Goal: Task Accomplishment & Management: Manage account settings

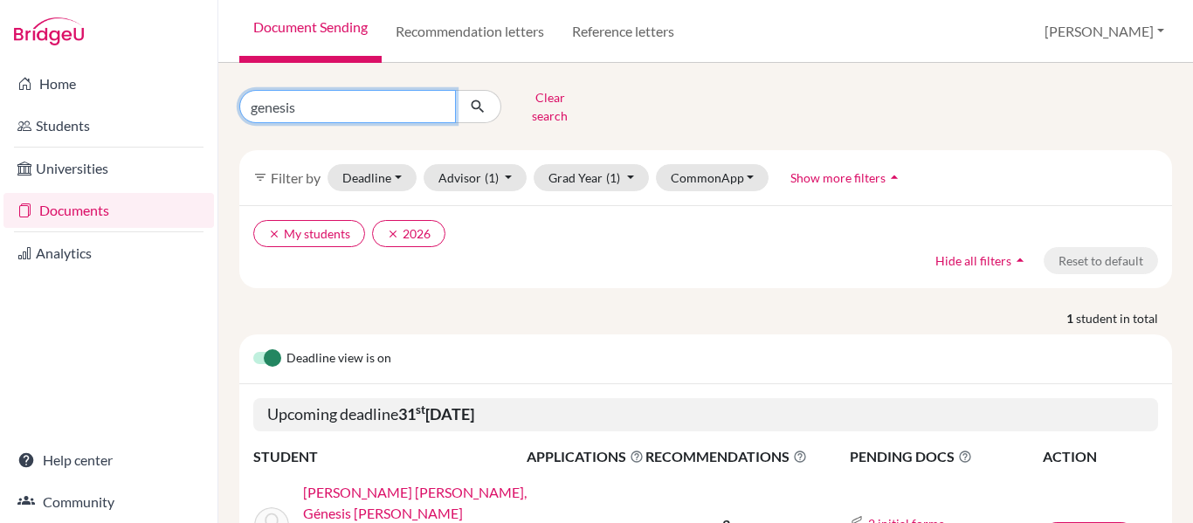
click at [333, 100] on input "genesis" at bounding box center [347, 106] width 217 height 33
type input "estela"
click button "submit" at bounding box center [478, 106] width 46 height 33
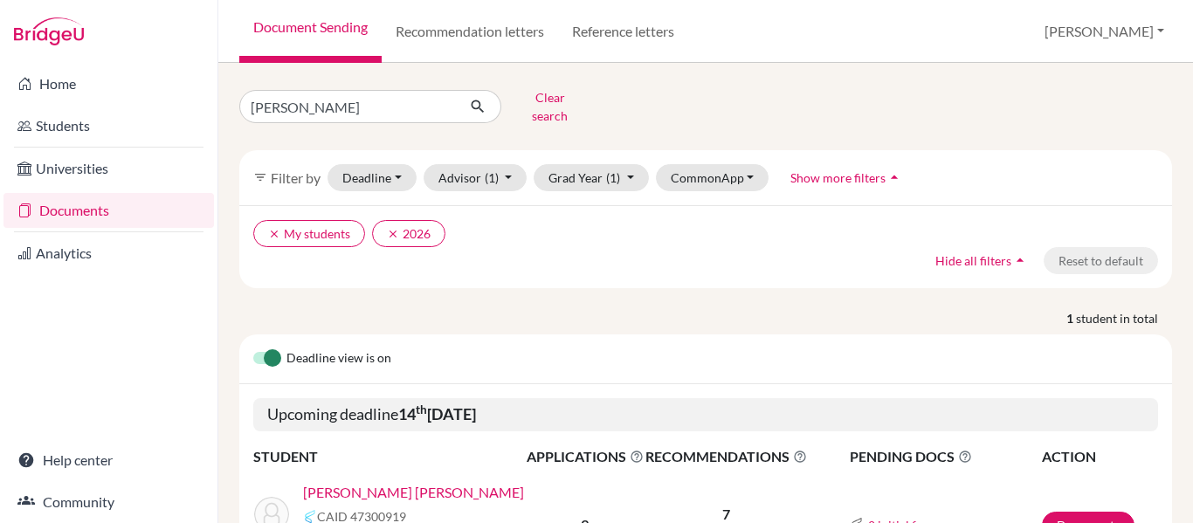
scroll to position [117, 0]
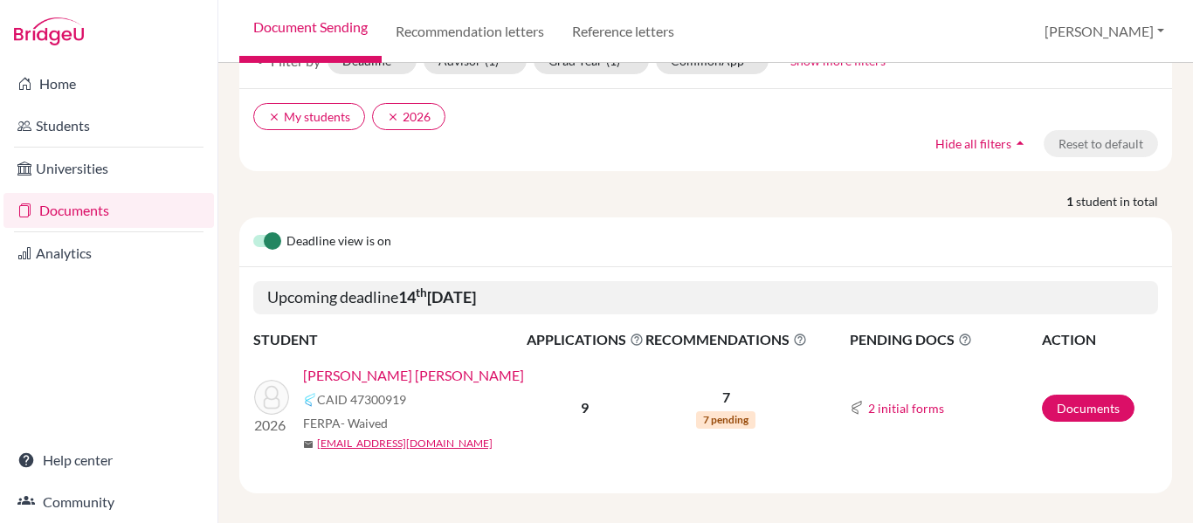
click at [444, 365] on link "[PERSON_NAME] [PERSON_NAME]" at bounding box center [413, 375] width 221 height 21
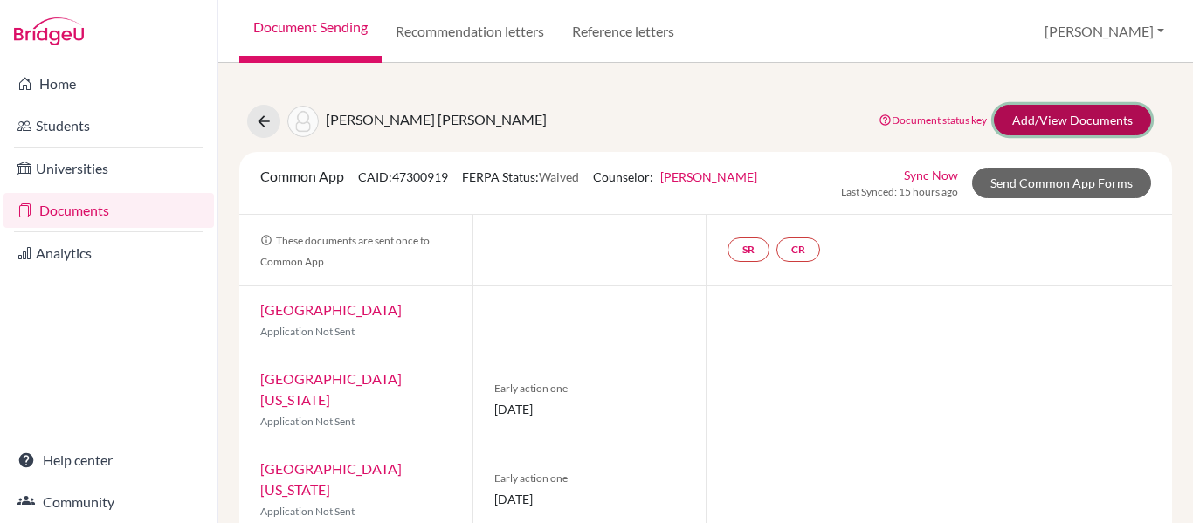
click at [1050, 126] on link "Add/View Documents" at bounding box center [1072, 120] width 157 height 31
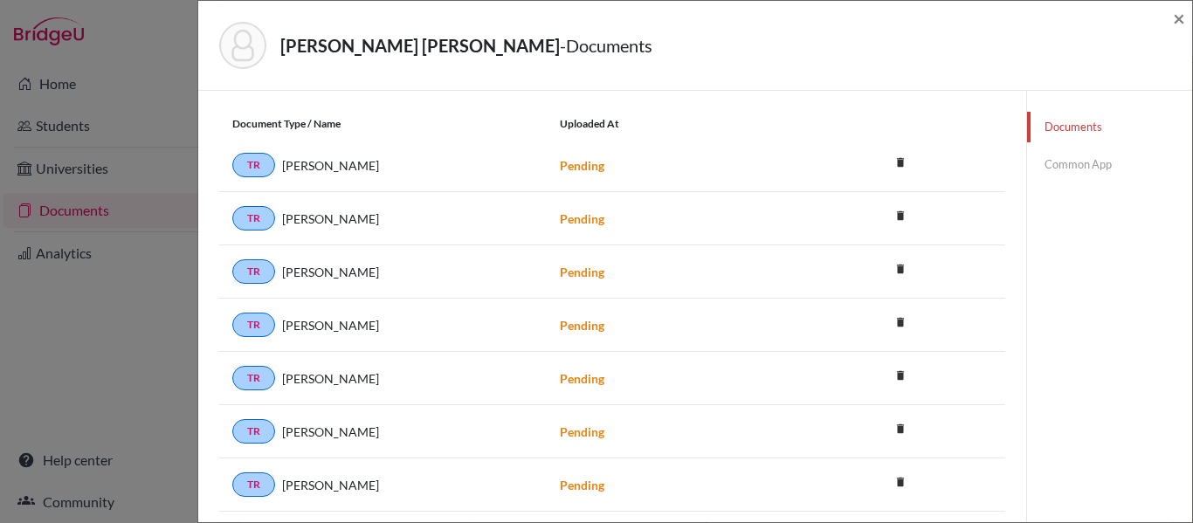
scroll to position [303, 0]
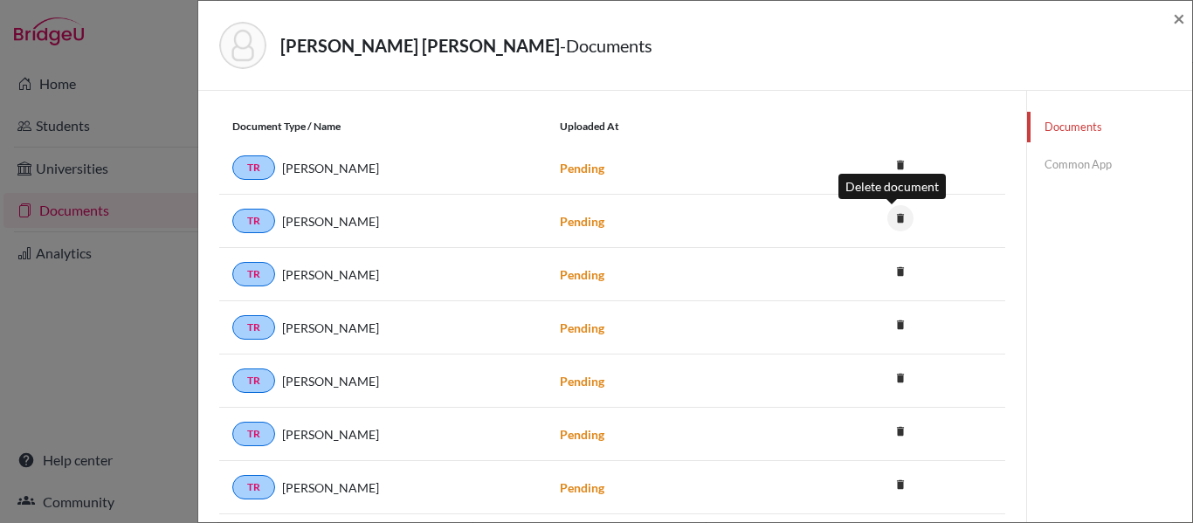
click at [889, 221] on icon "delete" at bounding box center [900, 218] width 26 height 26
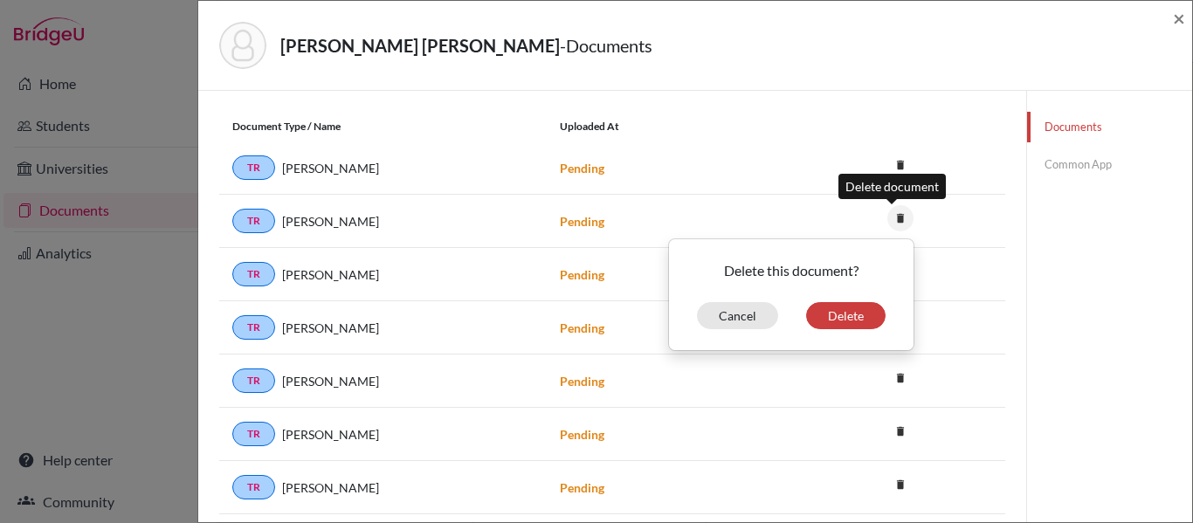
click at [889, 221] on icon "delete" at bounding box center [900, 218] width 26 height 26
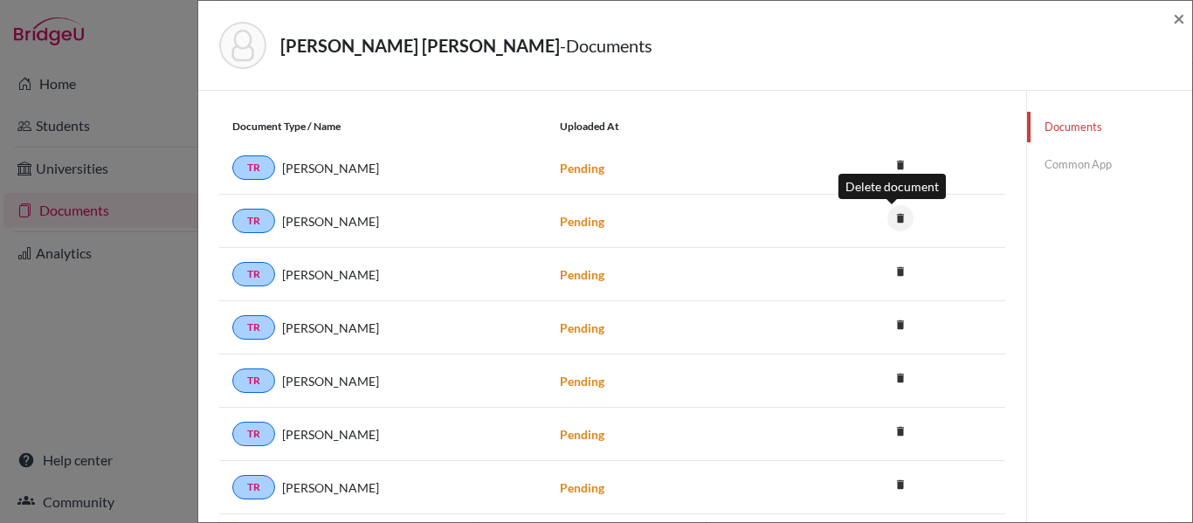
click at [889, 221] on icon "delete" at bounding box center [900, 218] width 26 height 26
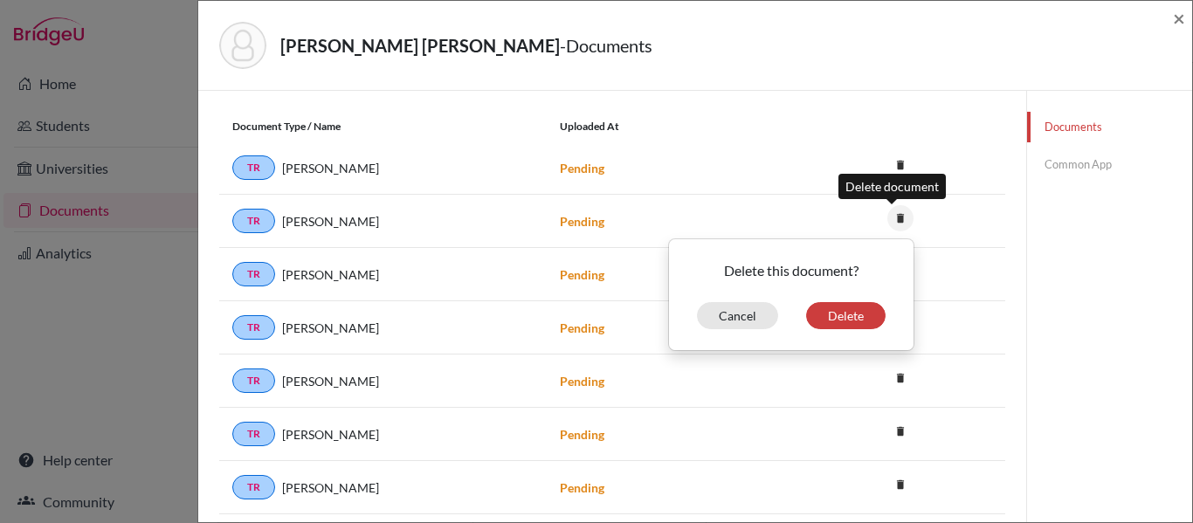
click at [889, 221] on icon "delete" at bounding box center [900, 218] width 26 height 26
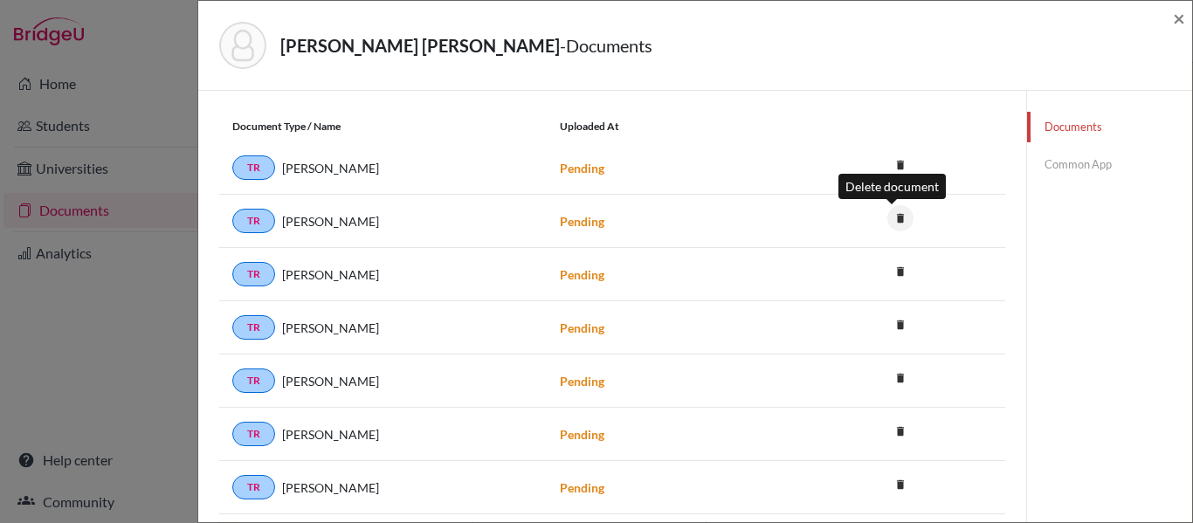
click at [889, 221] on icon "delete" at bounding box center [900, 218] width 26 height 26
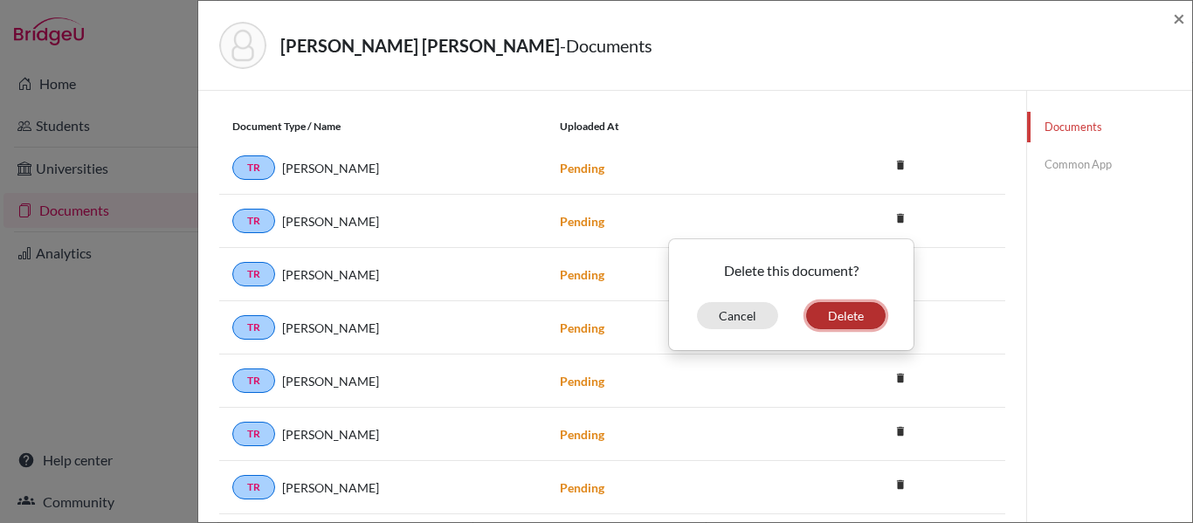
click at [837, 313] on button "Delete" at bounding box center [845, 315] width 79 height 27
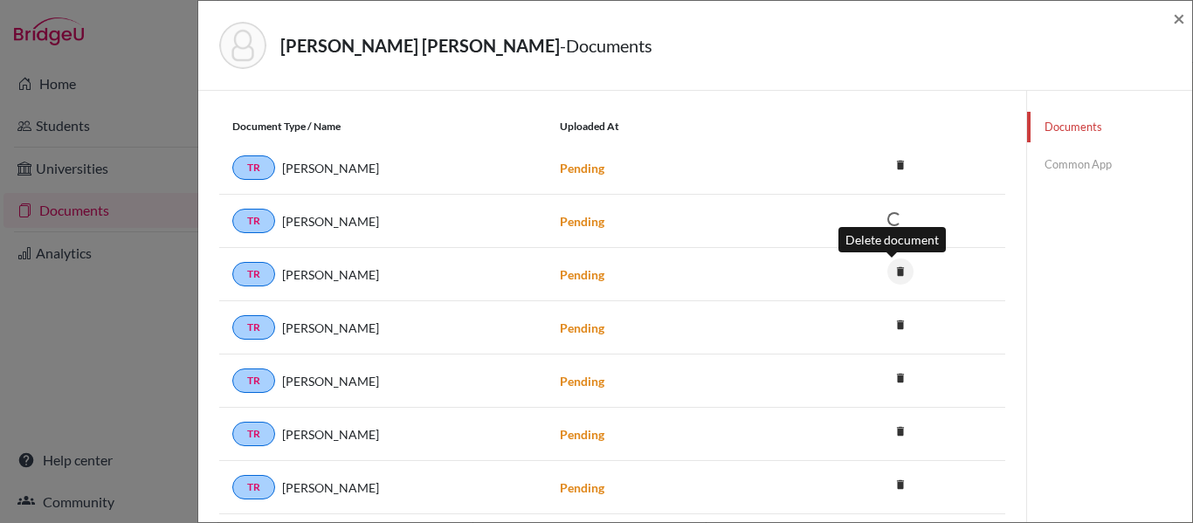
scroll to position [361, 0]
click at [893, 265] on icon "delete" at bounding box center [900, 271] width 26 height 26
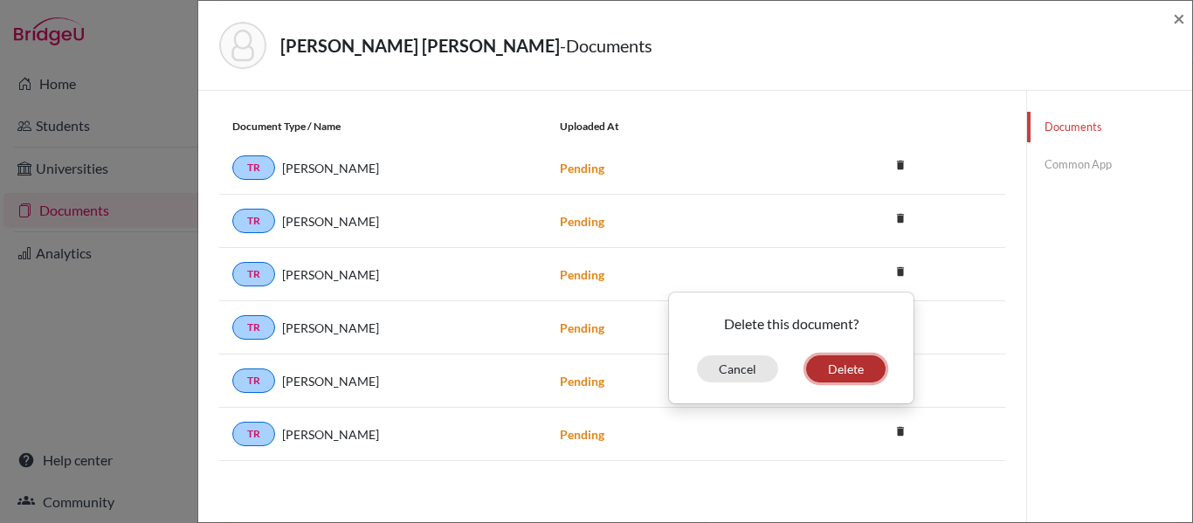
click at [838, 373] on button "Delete" at bounding box center [845, 368] width 79 height 27
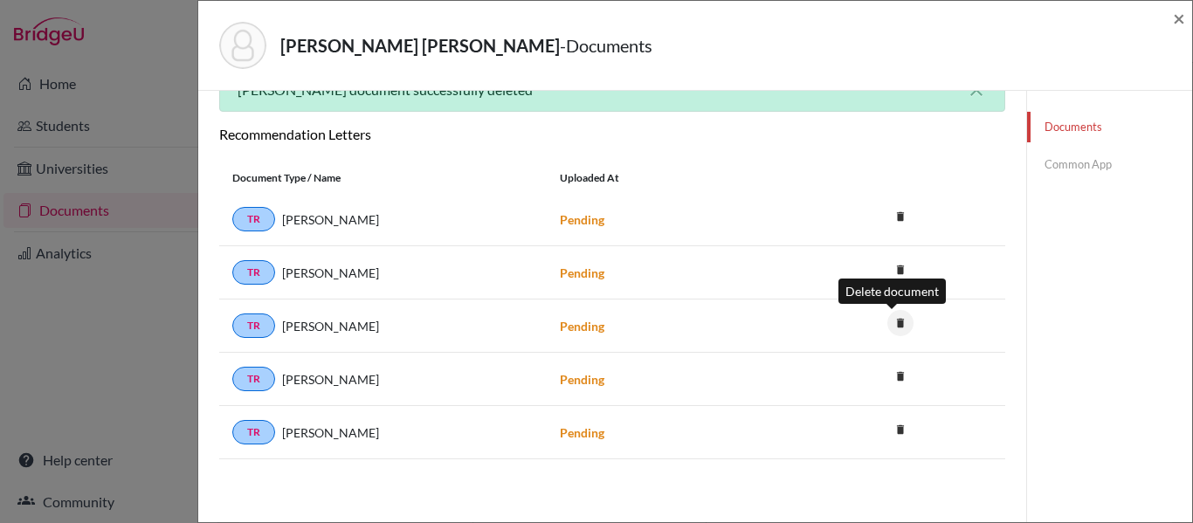
scroll to position [309, 0]
click at [890, 329] on icon "delete" at bounding box center [900, 323] width 26 height 26
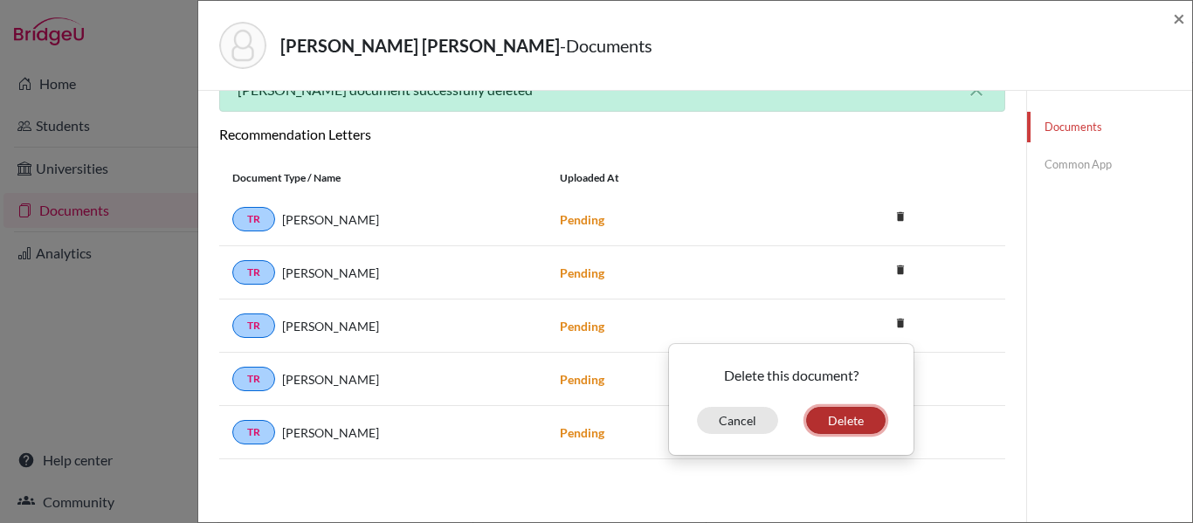
click at [844, 418] on button "Delete" at bounding box center [845, 420] width 79 height 27
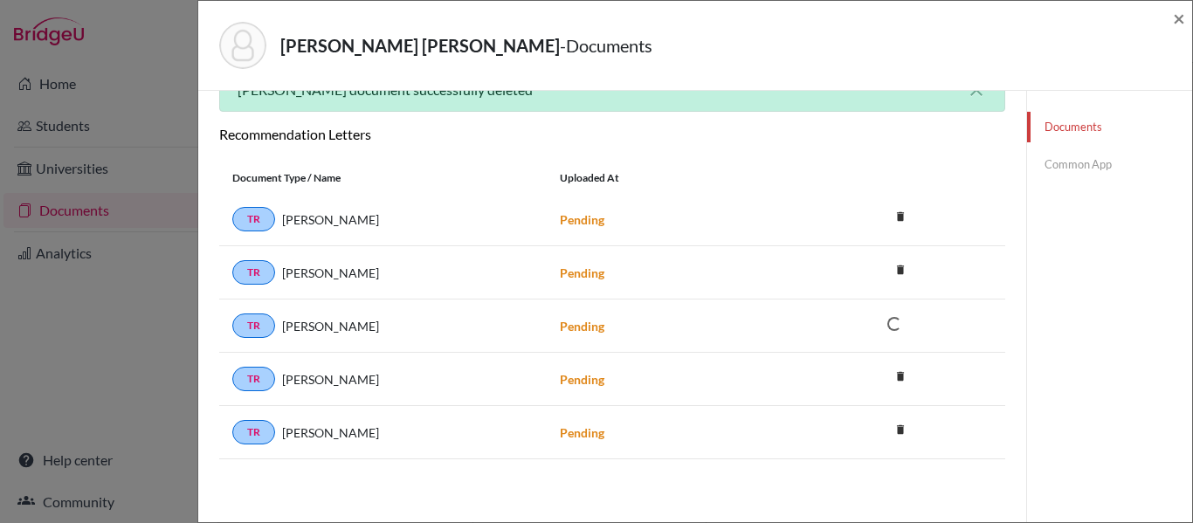
scroll to position [256, 0]
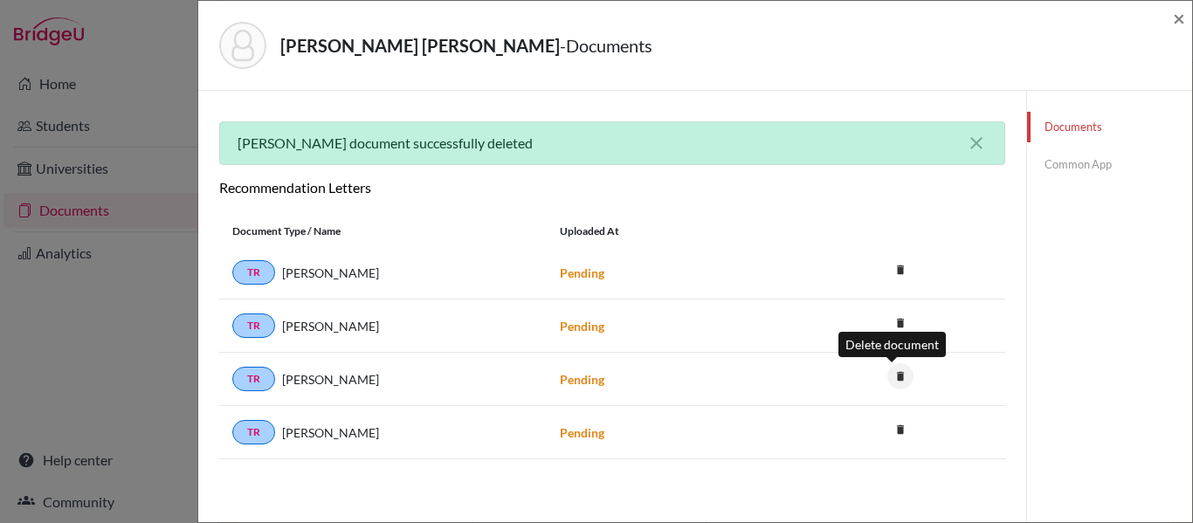
click at [895, 381] on icon "delete" at bounding box center [900, 376] width 26 height 26
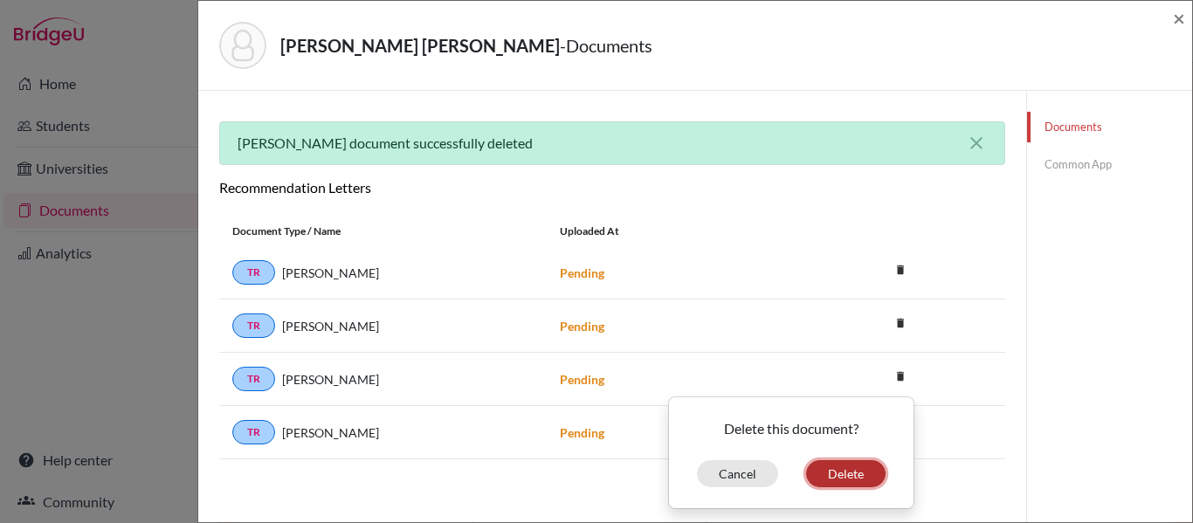
click at [839, 470] on button "Delete" at bounding box center [845, 473] width 79 height 27
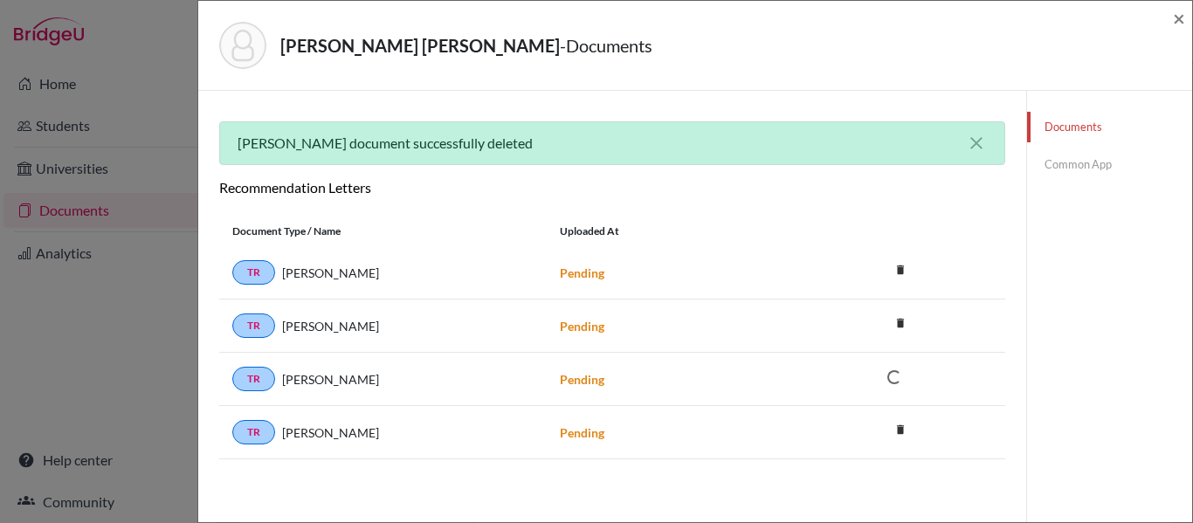
scroll to position [203, 0]
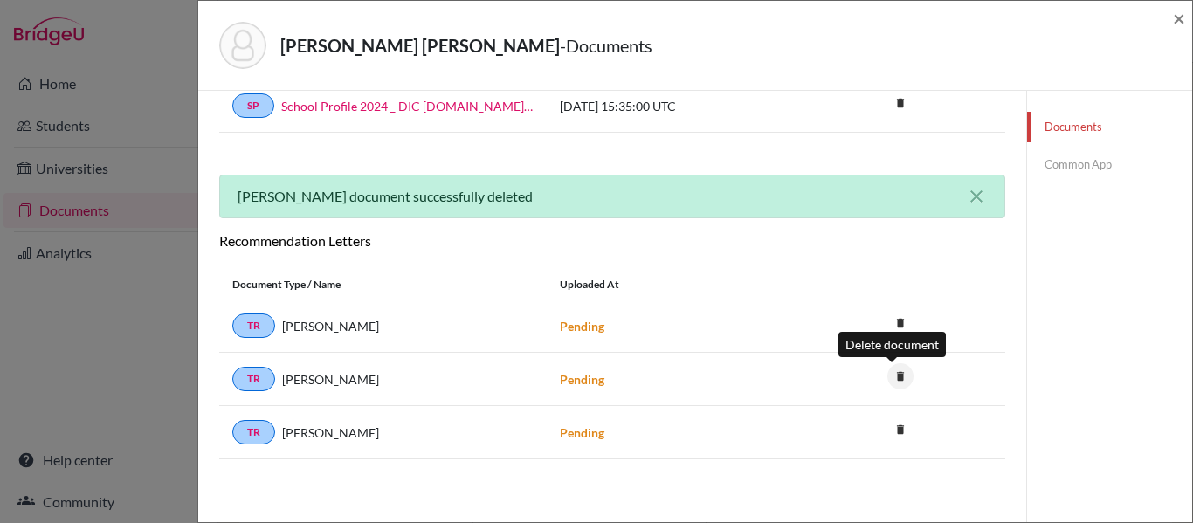
click at [890, 372] on icon "delete" at bounding box center [900, 376] width 26 height 26
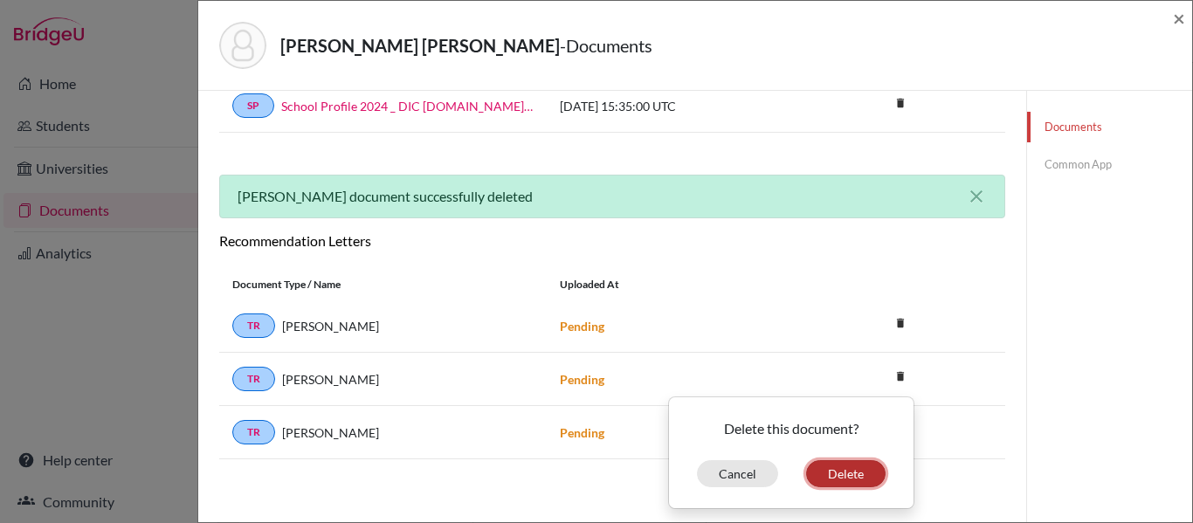
click at [816, 471] on button "Delete" at bounding box center [845, 473] width 79 height 27
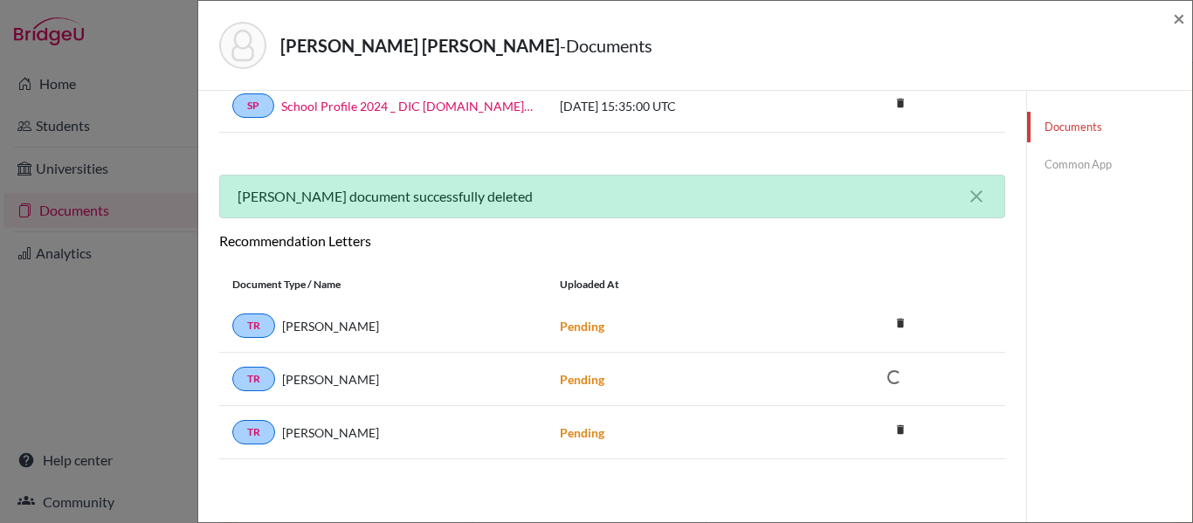
scroll to position [149, 0]
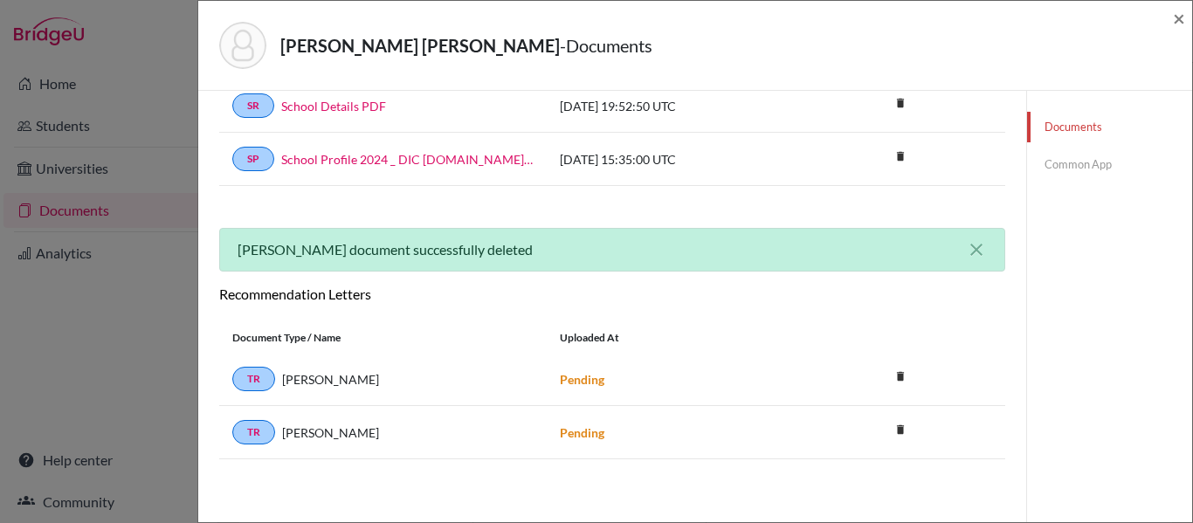
click at [1082, 175] on link "Common App" at bounding box center [1109, 164] width 165 height 31
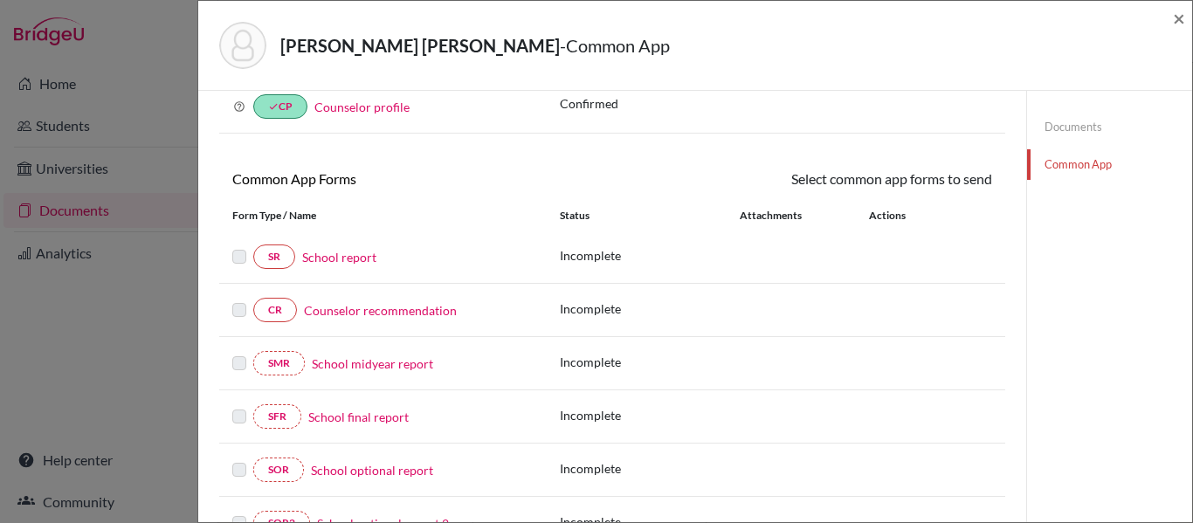
scroll to position [149, 0]
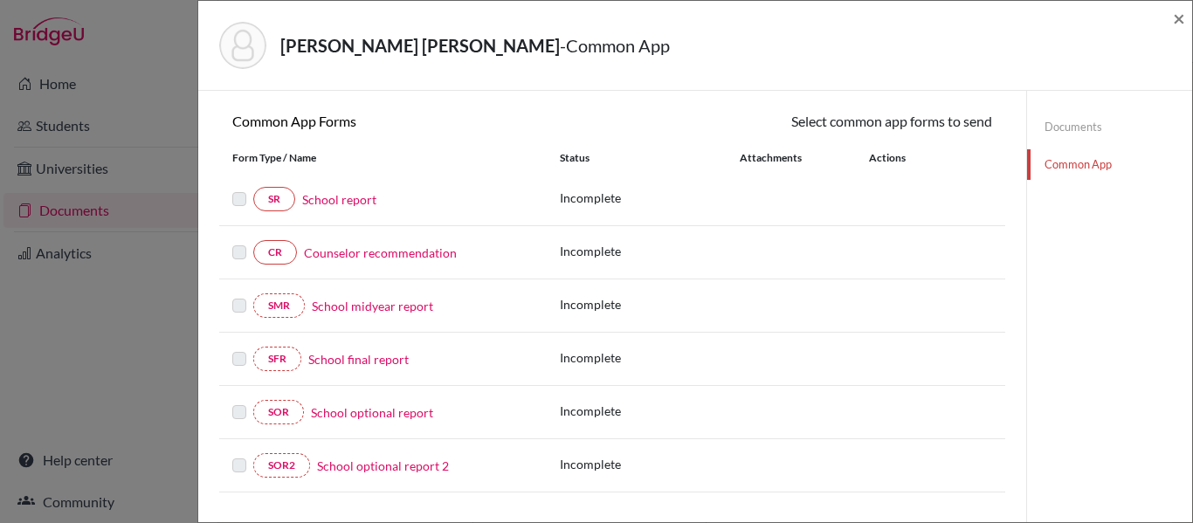
click at [1071, 120] on link "Documents" at bounding box center [1109, 127] width 165 height 31
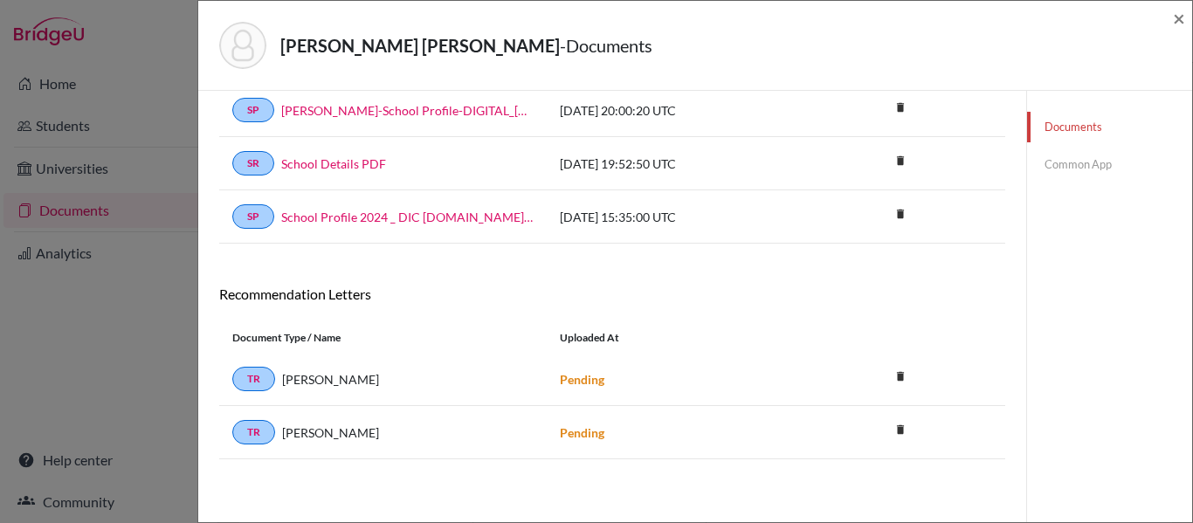
scroll to position [92, 0]
click at [1177, 20] on span "×" at bounding box center [1179, 17] width 12 height 25
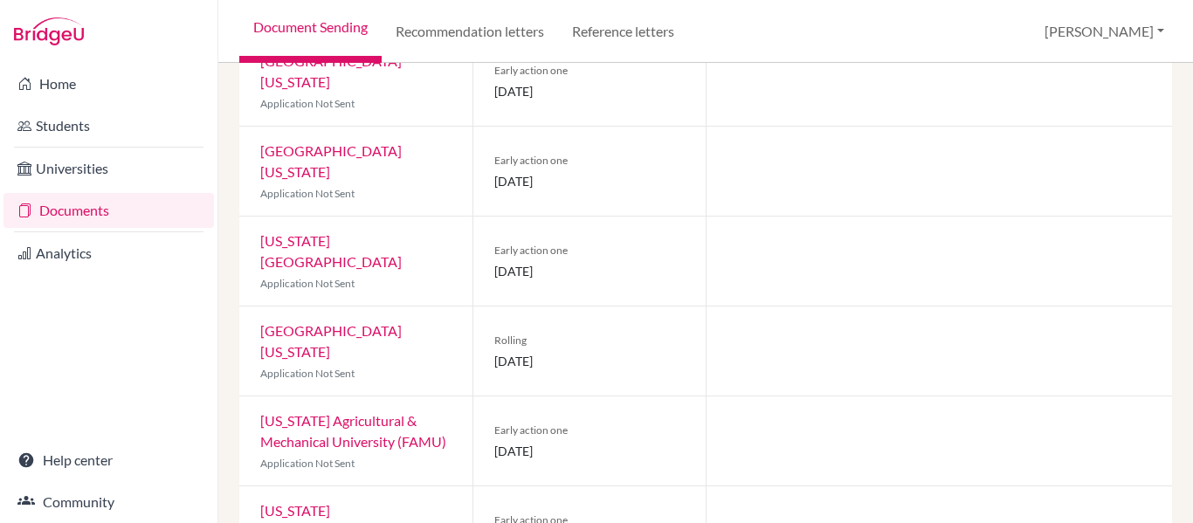
scroll to position [319, 0]
